Goal: Contribute content

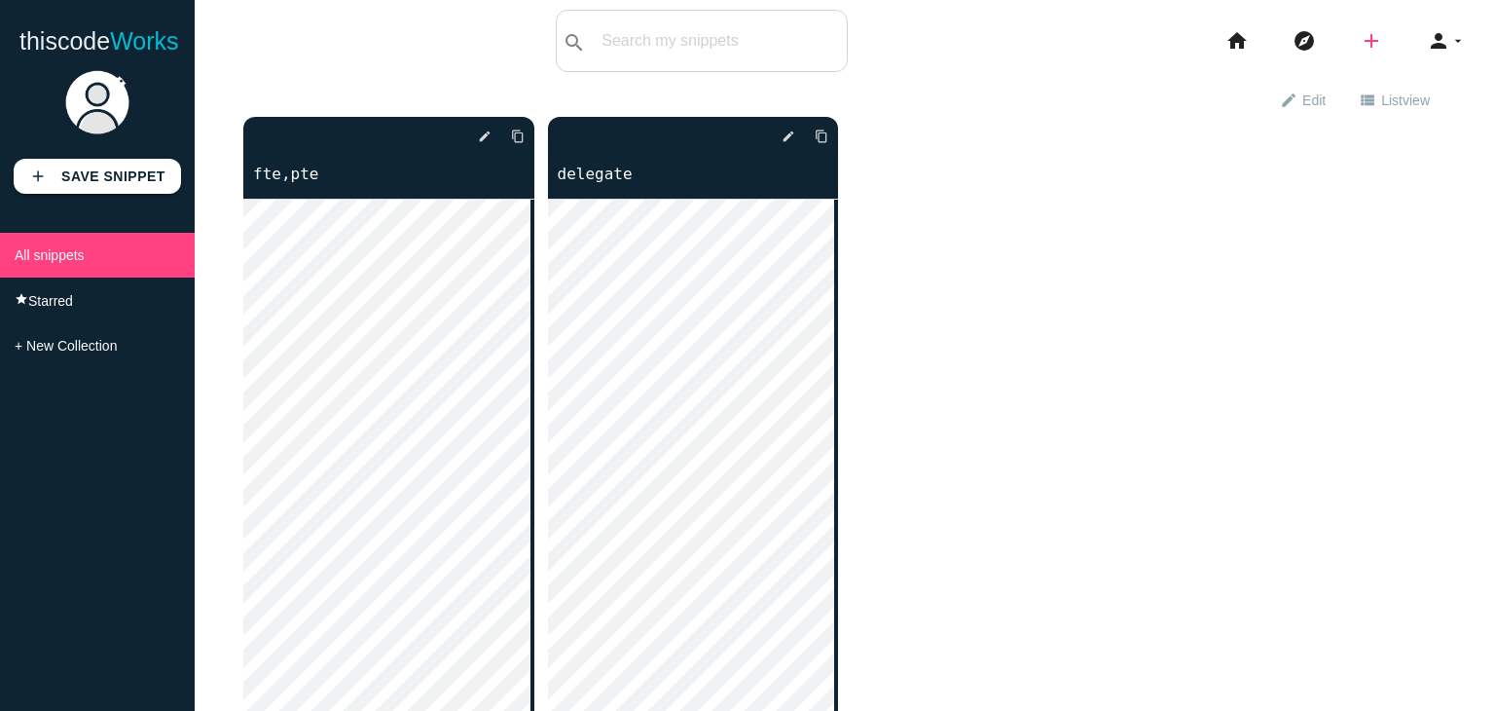
click at [1365, 41] on icon "add" at bounding box center [1371, 41] width 23 height 62
click at [1412, 36] on link "code Snippet" at bounding box center [1413, 34] width 136 height 49
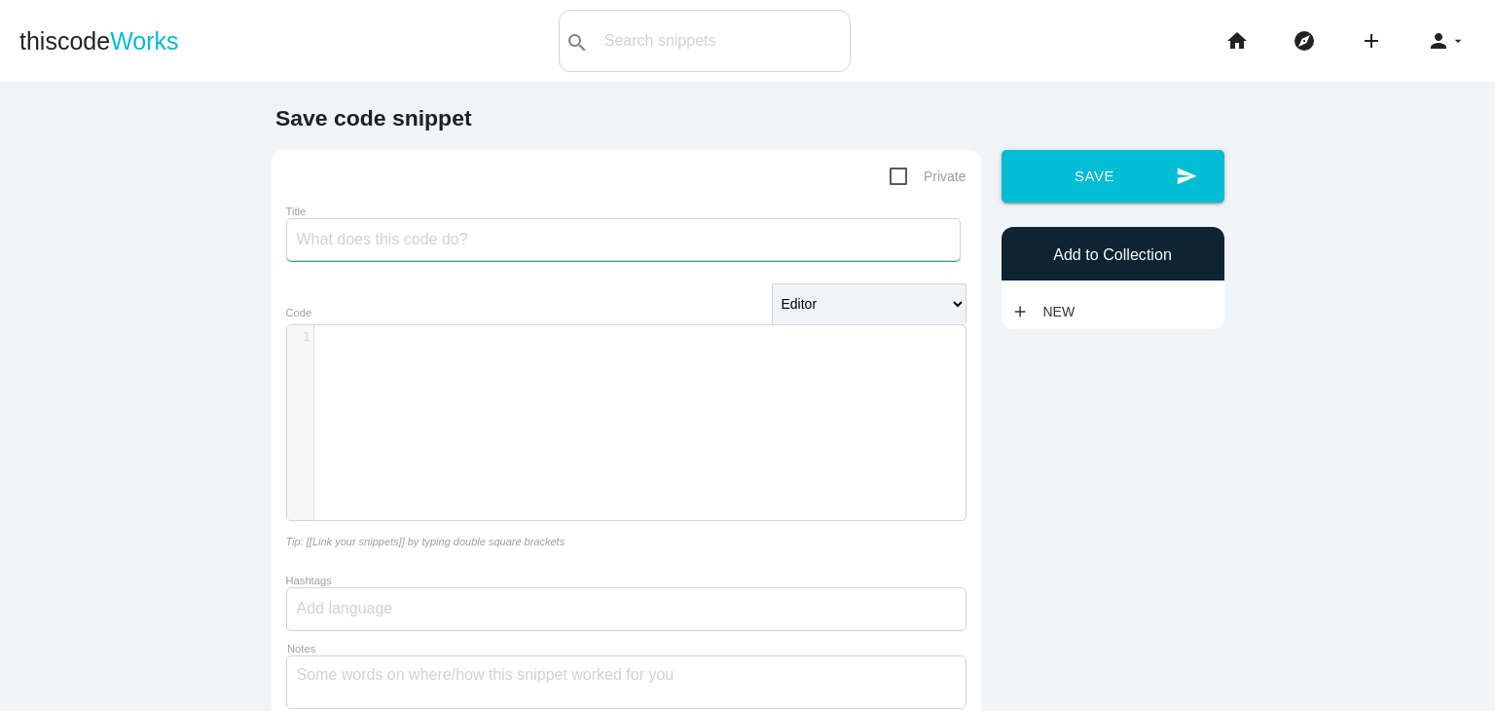
click at [570, 252] on input "Title" at bounding box center [623, 239] width 675 height 43
type input "q"
type input "college site"
click at [558, 428] on div "​ x 1 ​" at bounding box center [641, 437] width 708 height 224
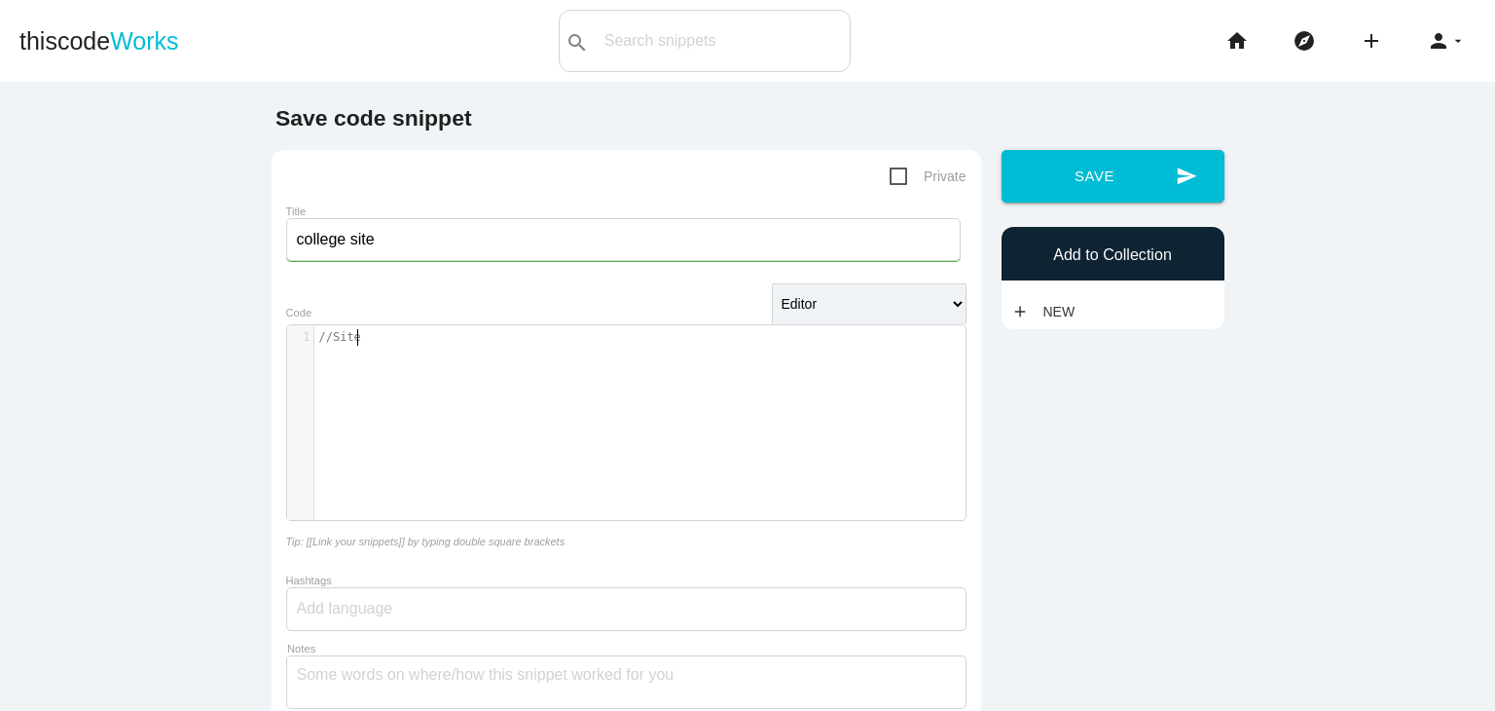
scroll to position [5, 33]
type textarea "//Site1"
click at [361, 368] on div "​ x 1 //Site1" at bounding box center [641, 437] width 708 height 224
type textarea "."
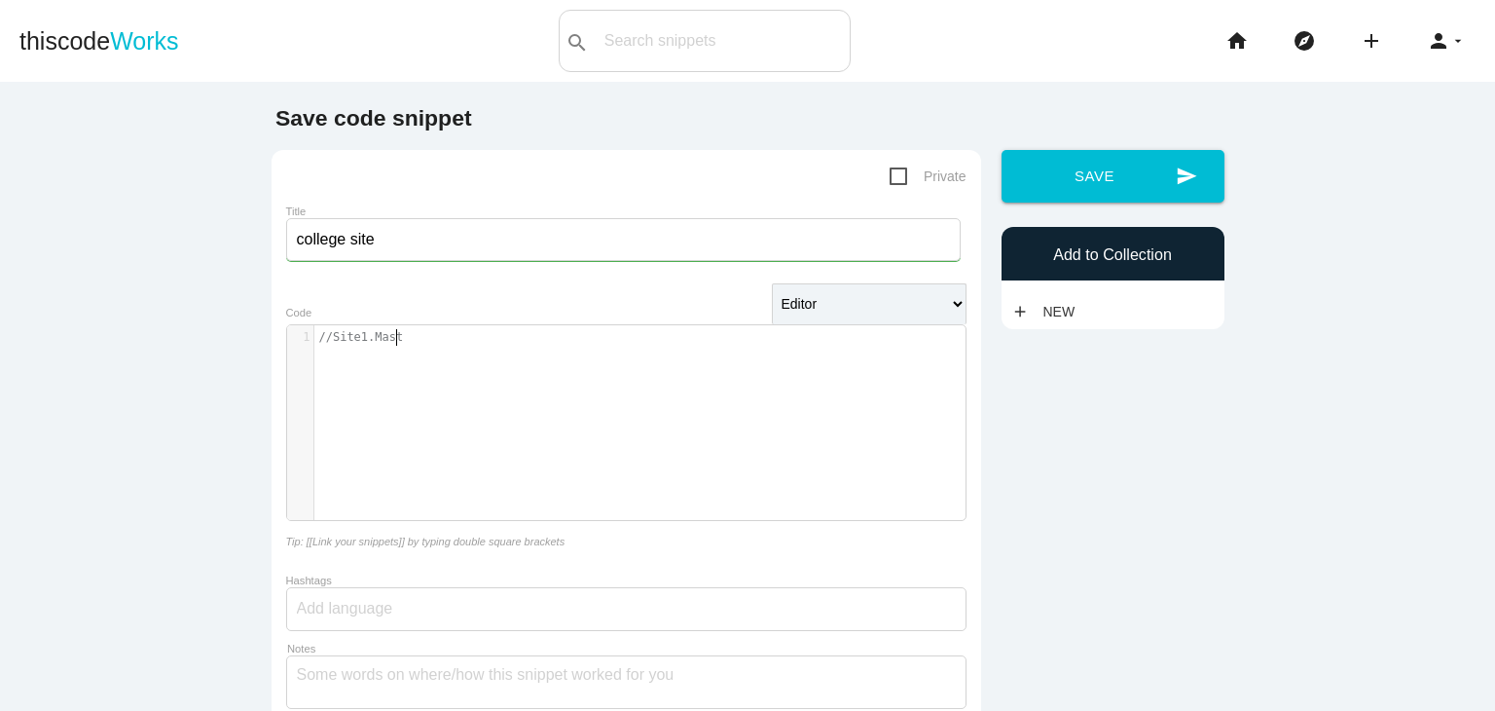
scroll to position [5, 34]
type textarea "Master"
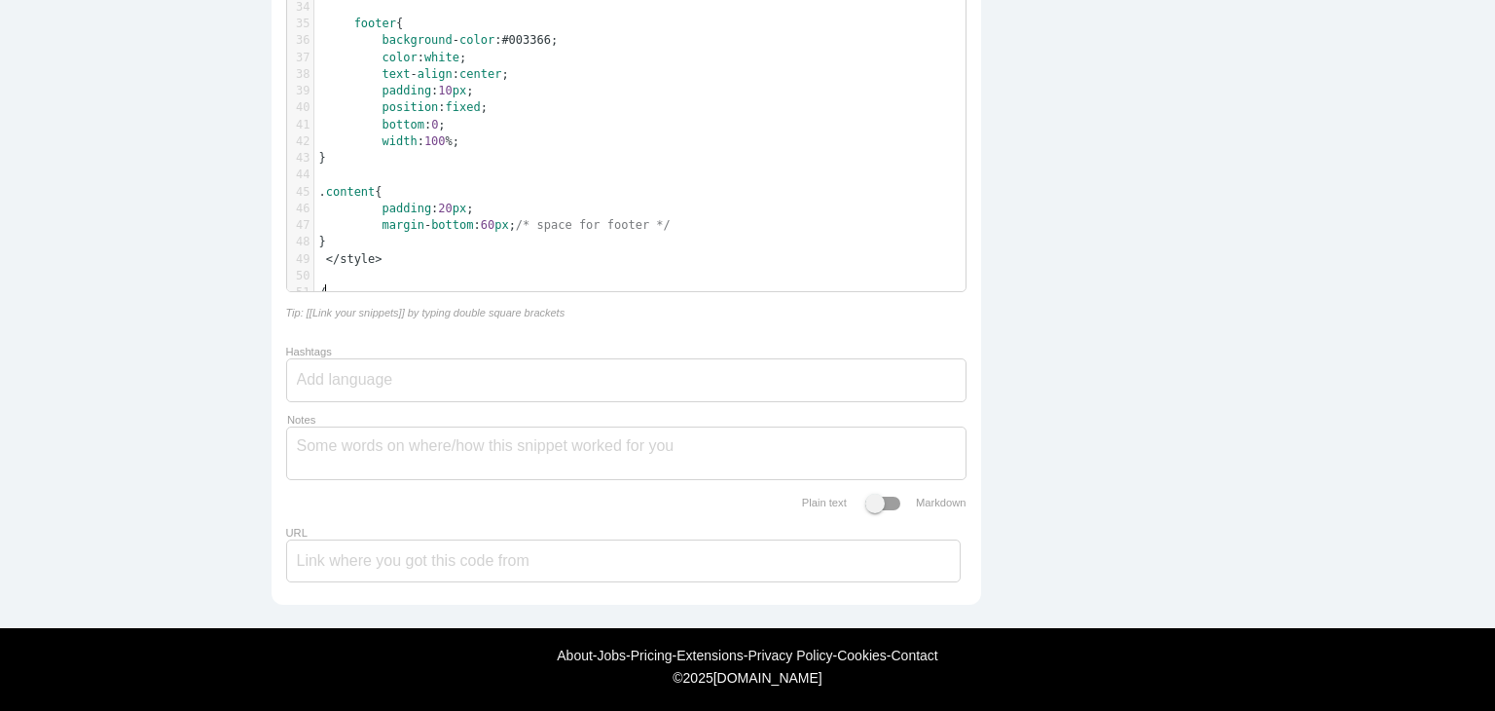
scroll to position [5, 8]
type textarea "//"
type textarea "inside form tage"
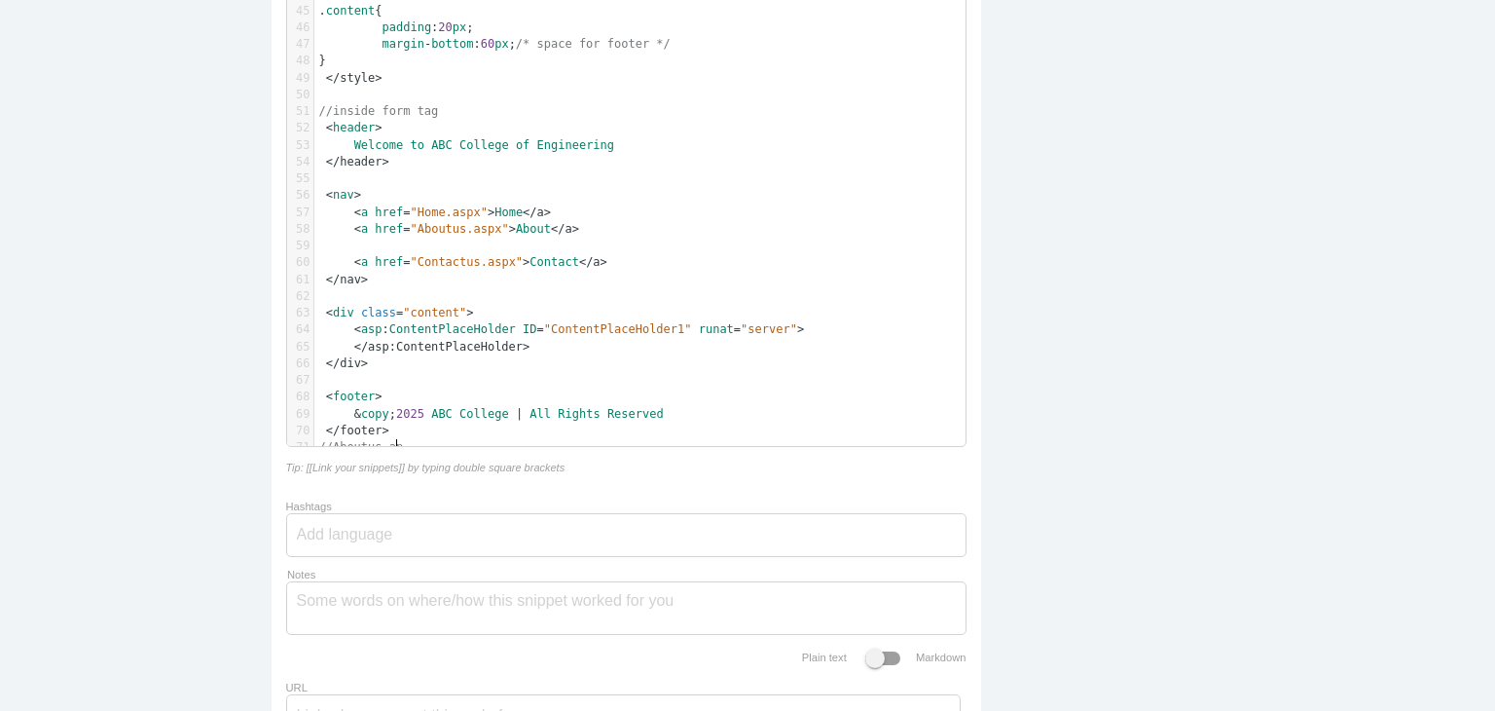
scroll to position [5, 71]
type textarea "//Aboutus.apsx"
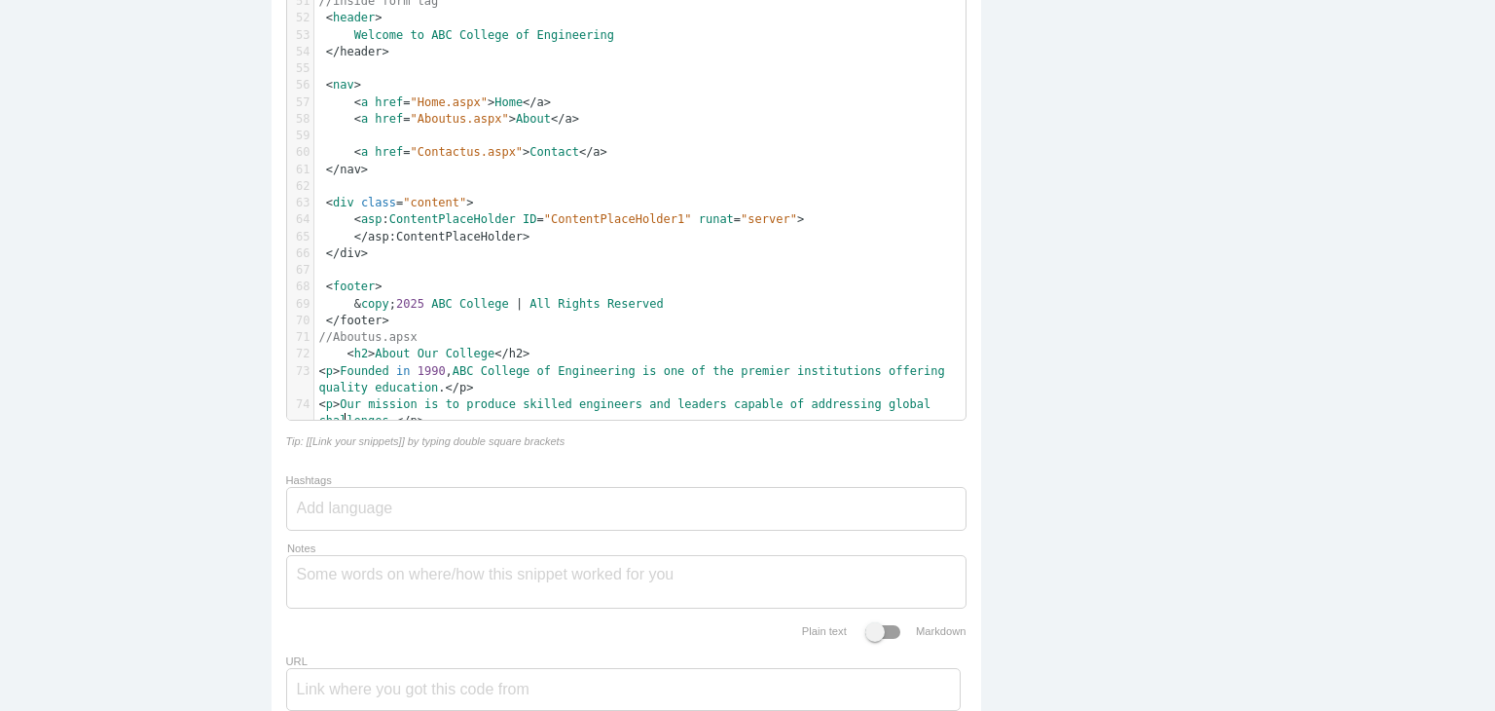
scroll to position [1176, 0]
type textarea "//C"
type textarea "similarly Contact us"
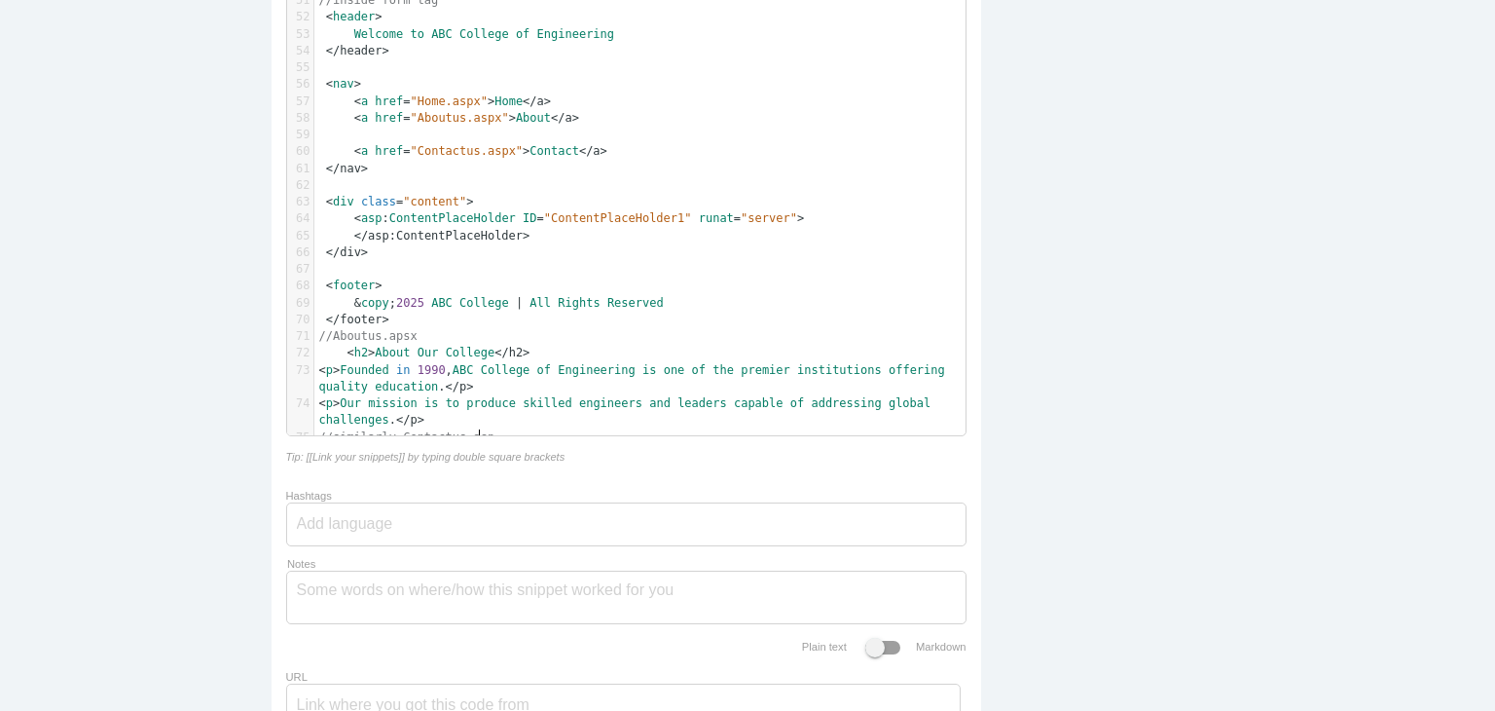
type textarea "us.aspx"
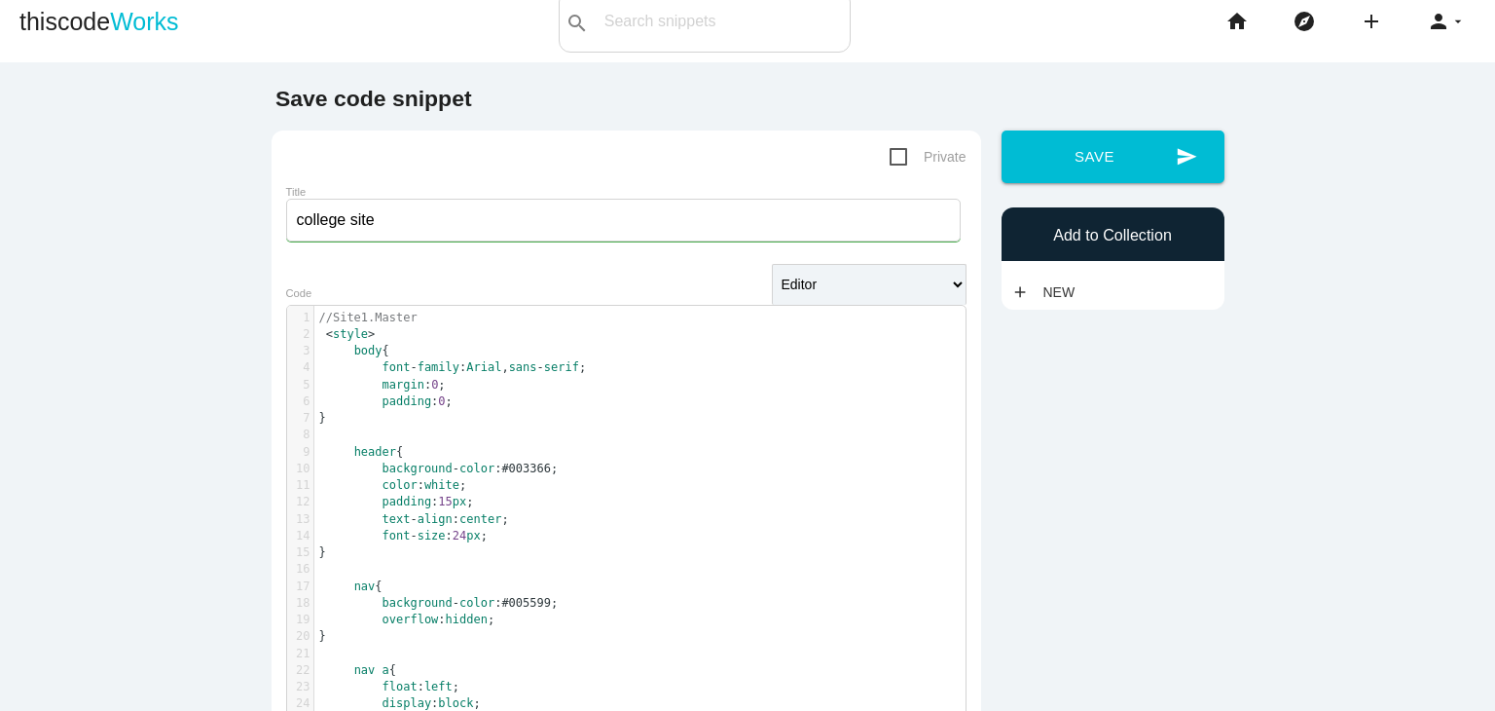
scroll to position [0, 0]
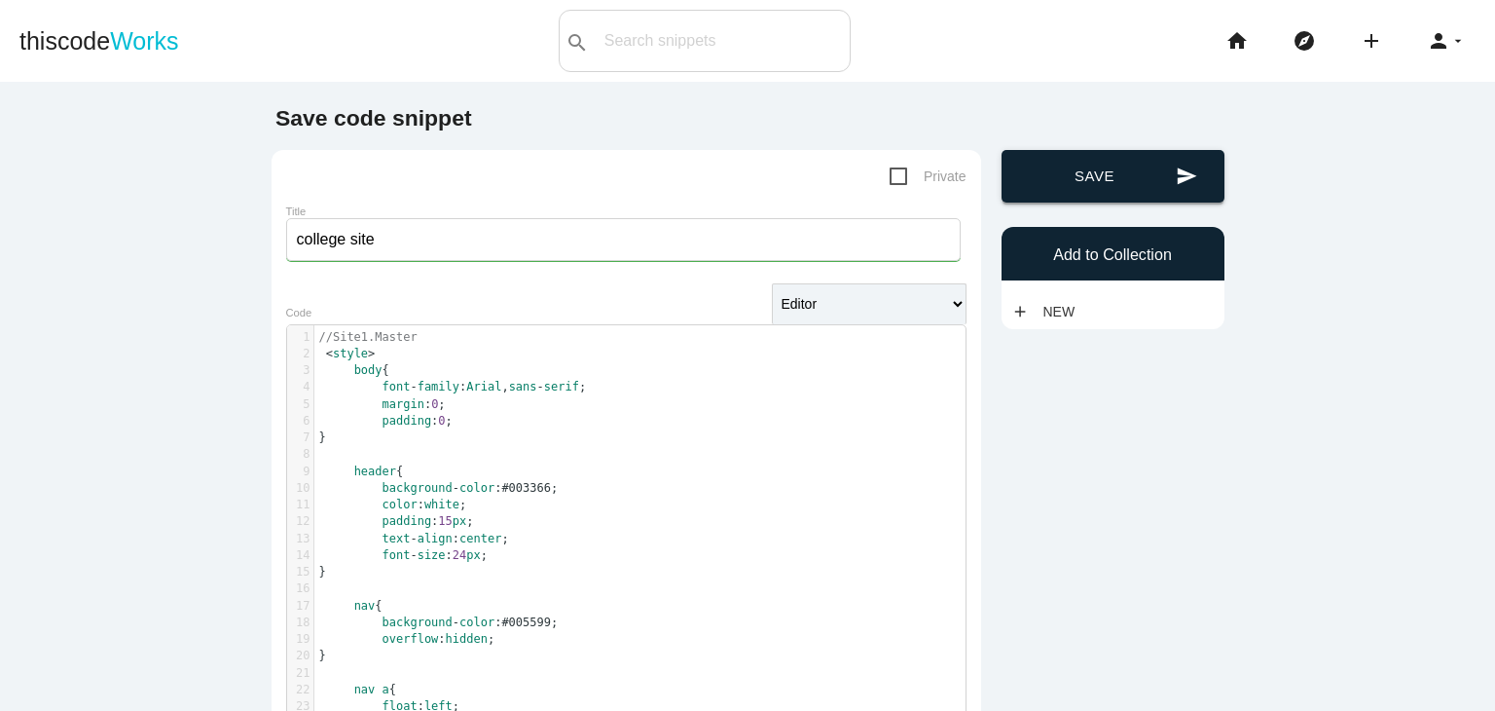
click at [1102, 174] on button "send Save" at bounding box center [1113, 176] width 223 height 53
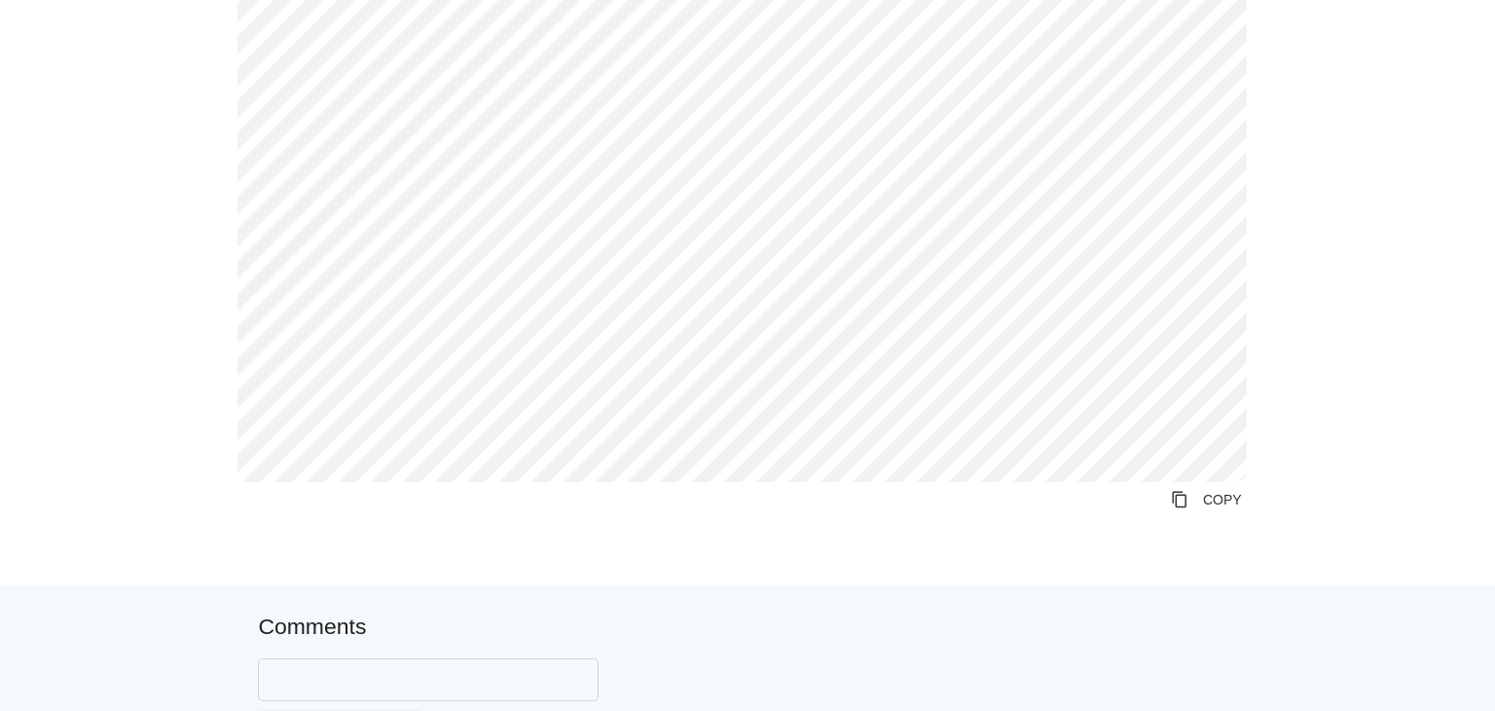
scroll to position [1040, 0]
